Goal: Transaction & Acquisition: Purchase product/service

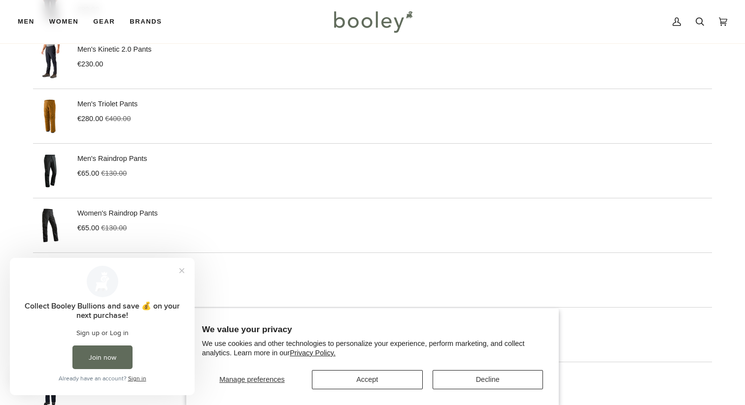
scroll to position [323, 0]
click at [182, 270] on button "Close prompt" at bounding box center [182, 271] width 18 height 18
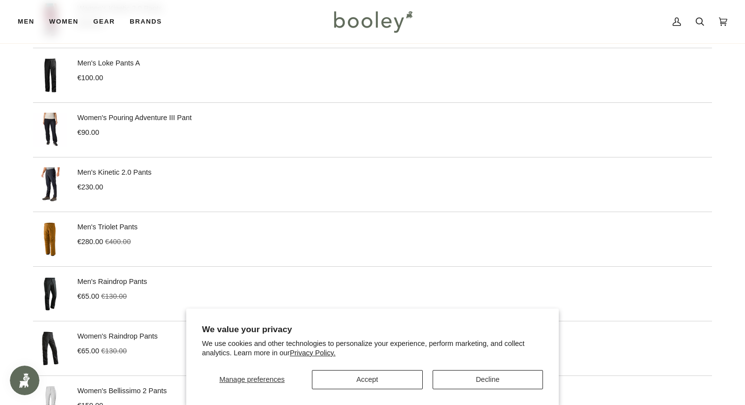
scroll to position [202, 0]
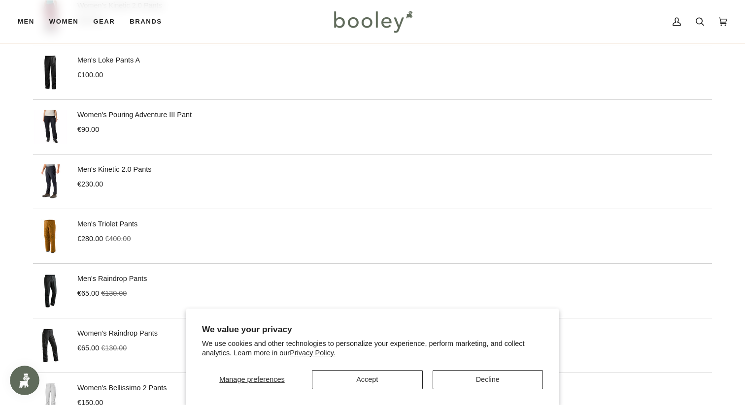
click at [100, 329] on p "Women's Raindrop Pants" at bounding box center [117, 334] width 80 height 11
click at [100, 331] on link "Women's Raindrop Pants" at bounding box center [117, 334] width 80 height 8
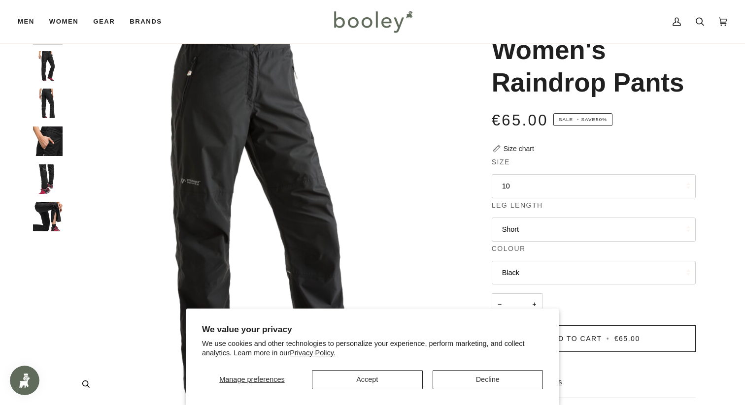
scroll to position [55, 0]
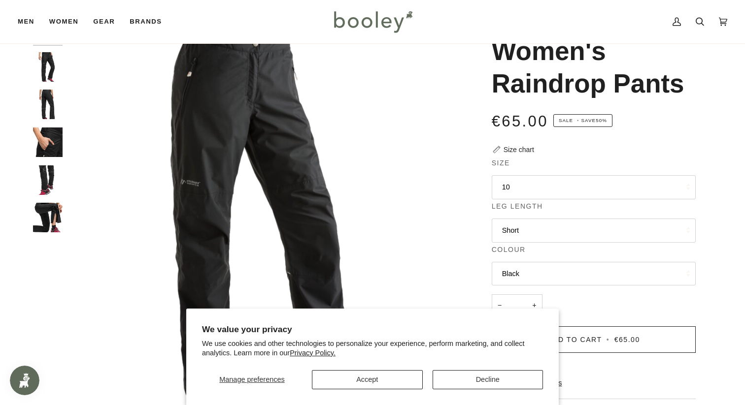
click at [58, 155] on img "Maier Sports Women's Raindrop Pants Black - Booley Galway" at bounding box center [48, 143] width 30 height 30
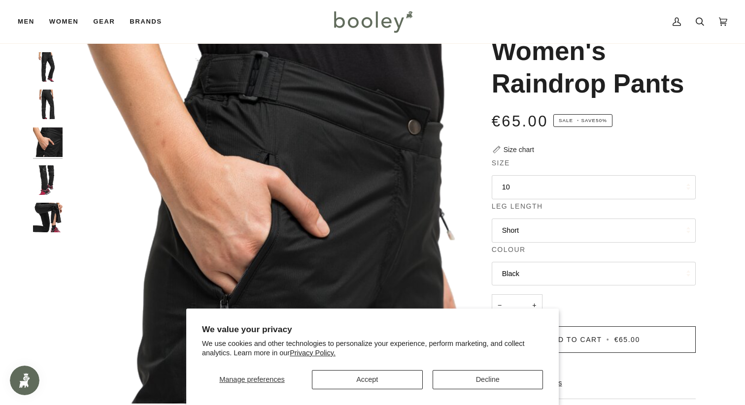
click at [33, 177] on img "Maier Sports Women's Raindrop Pants Black - Booley Galway" at bounding box center [48, 181] width 30 height 30
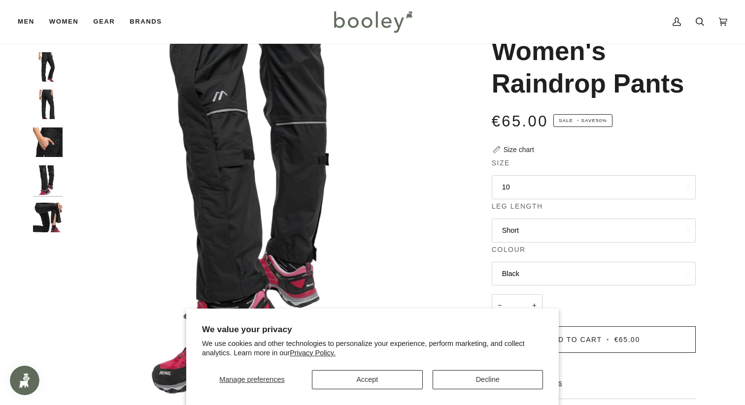
click at [57, 224] on img "Maier Sports Women's Raindrop Pants Black - Booley Galway" at bounding box center [48, 218] width 30 height 30
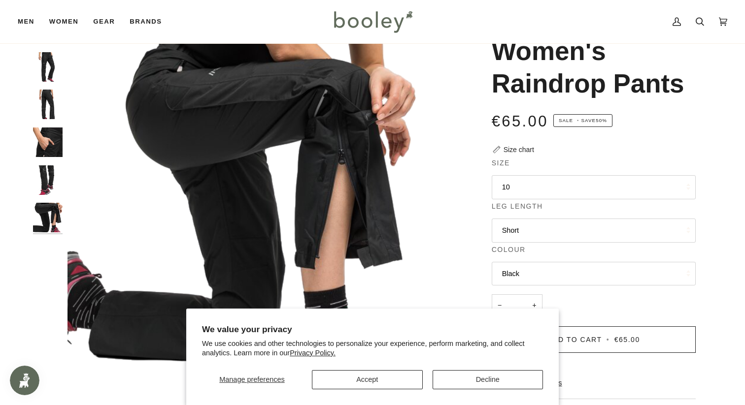
click at [52, 105] on img "Maier Sports Women's Raindrop Pants Black - Booley Galway" at bounding box center [48, 105] width 30 height 30
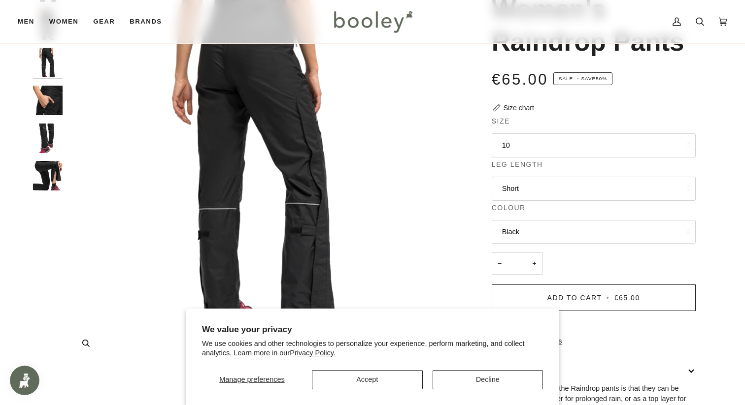
scroll to position [54, 0]
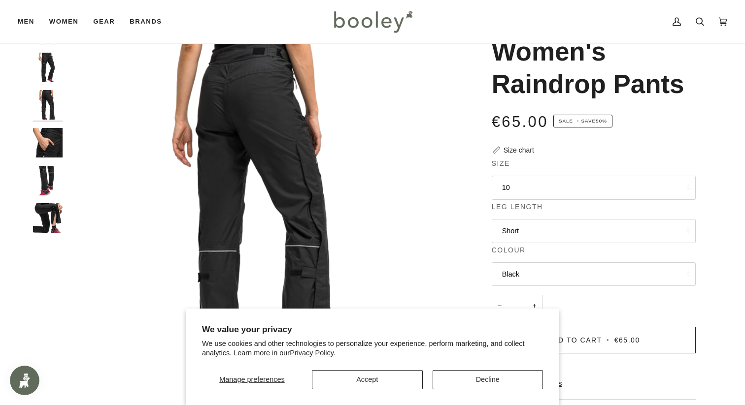
click at [53, 110] on img "Maier Sports Women's Raindrop Pants Black - Booley Galway" at bounding box center [48, 105] width 30 height 30
click at [48, 106] on img "Maier Sports Women's Raindrop Pants Black - Booley Galway" at bounding box center [48, 105] width 30 height 30
click at [45, 46] on div at bounding box center [50, 128] width 34 height 227
click at [45, 64] on img "Maier Sports Women's Raindrop Pants Black - Booley Galway" at bounding box center [48, 68] width 30 height 30
